Goal: Find specific page/section: Find specific page/section

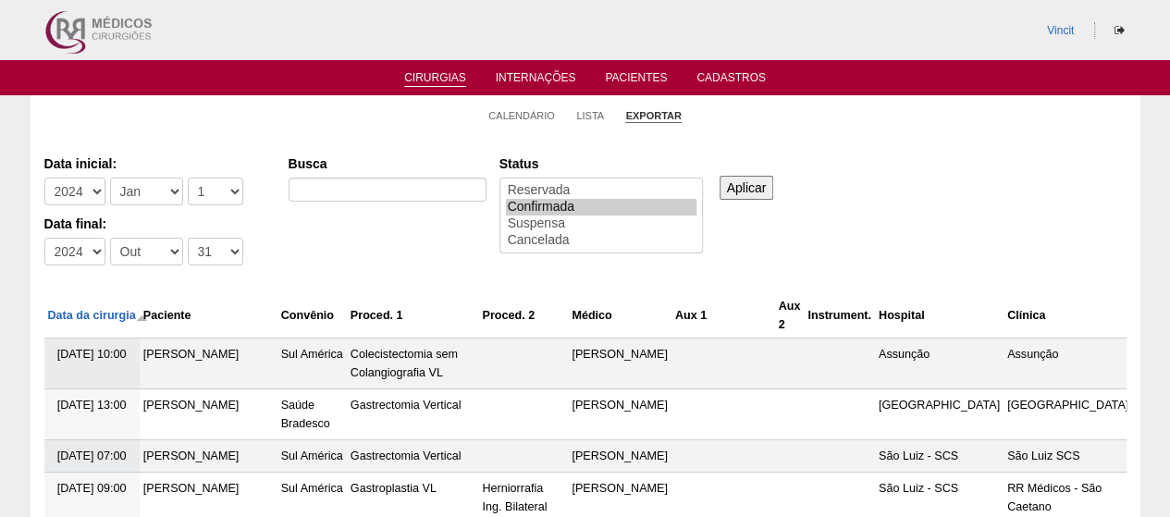
click at [426, 83] on link "Cirurgias" at bounding box center [435, 79] width 62 height 16
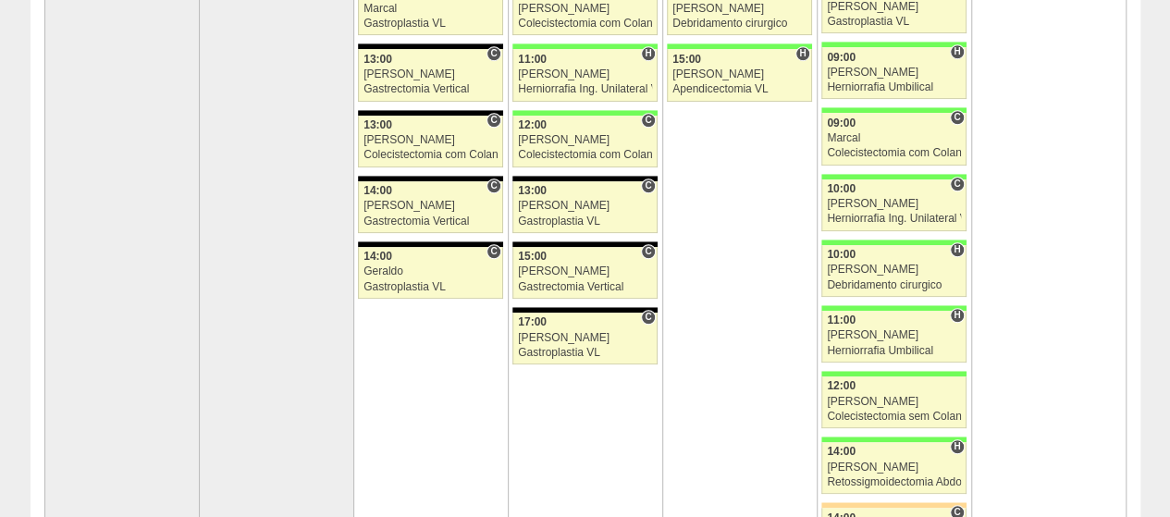
scroll to position [648, 0]
